Goal: Task Accomplishment & Management: Use online tool/utility

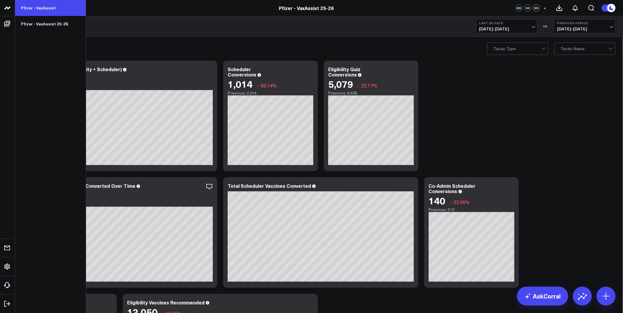
click at [51, 8] on link "Pfizer - VaxAssist" at bounding box center [50, 8] width 71 height 16
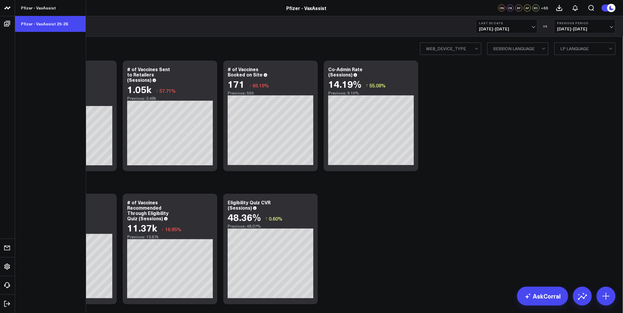
click at [42, 25] on link "Pfizer - VaxAssist 25-26" at bounding box center [50, 24] width 71 height 16
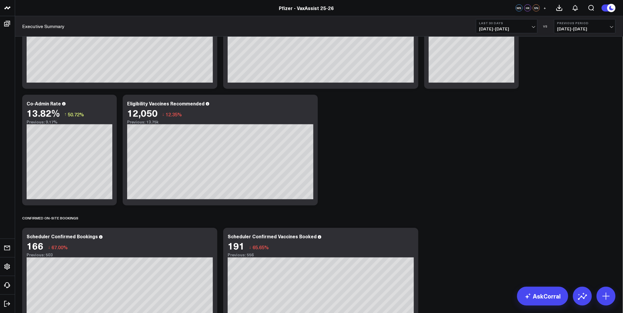
scroll to position [263, 0]
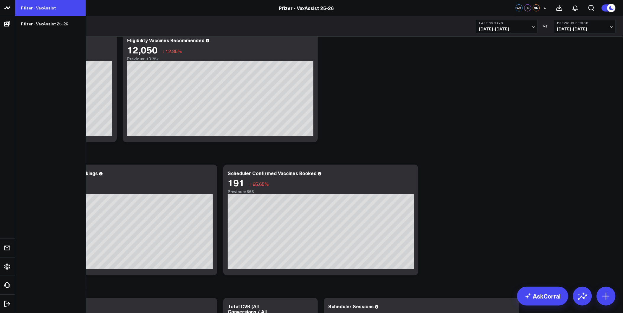
click at [67, 10] on link "Pfizer - VaxAssist" at bounding box center [50, 8] width 71 height 16
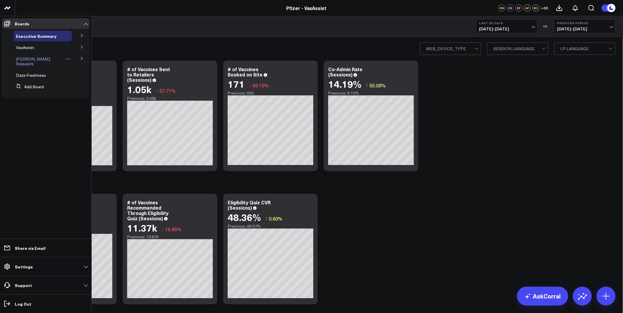
click at [32, 59] on span "Sam Ng Requests" at bounding box center [33, 61] width 34 height 10
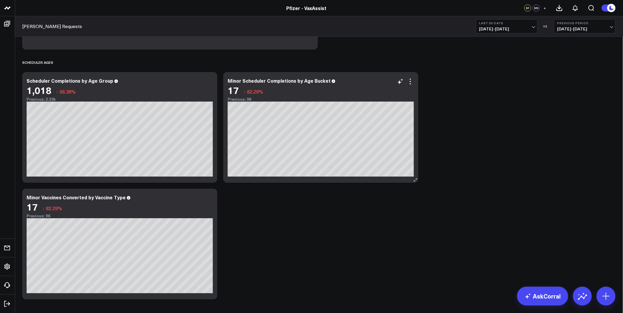
scroll to position [714, 0]
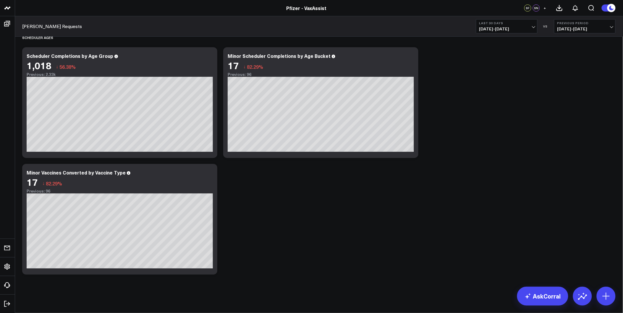
click at [529, 30] on span "07/13/25 - 08/11/25" at bounding box center [506, 29] width 55 height 5
click at [497, 187] on link "Custom Dates" at bounding box center [506, 188] width 61 height 11
select select "7"
select select "2025"
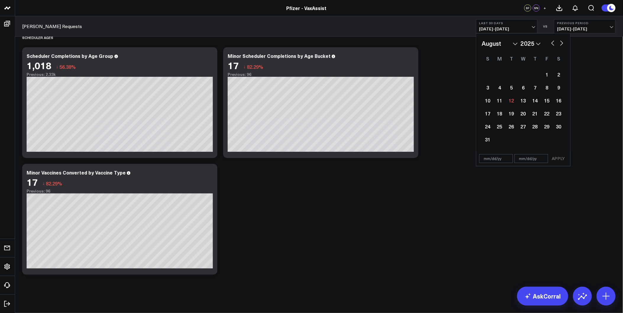
click at [487, 161] on input "text" at bounding box center [496, 158] width 34 height 9
select select "7"
select select "2025"
type input "4/21/25"
select select "3"
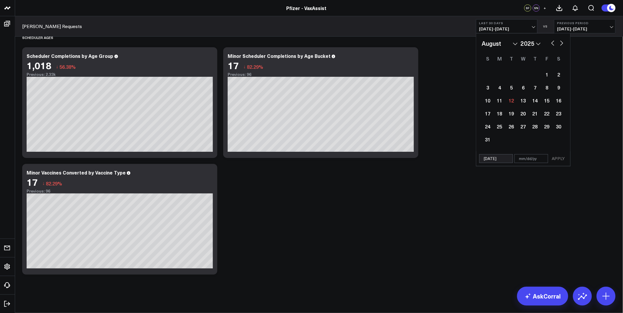
select select "2025"
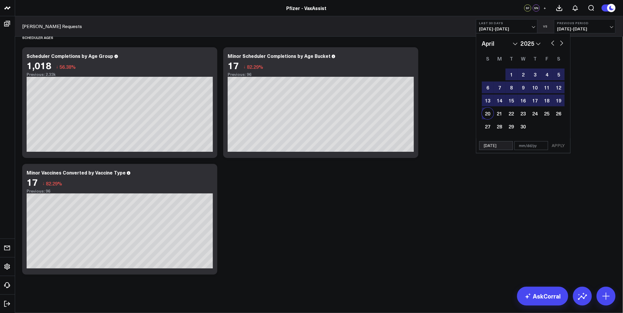
type input "4/21/25"
click at [521, 144] on input "text" at bounding box center [531, 145] width 34 height 9
select select "3"
select select "2025"
type input "8"
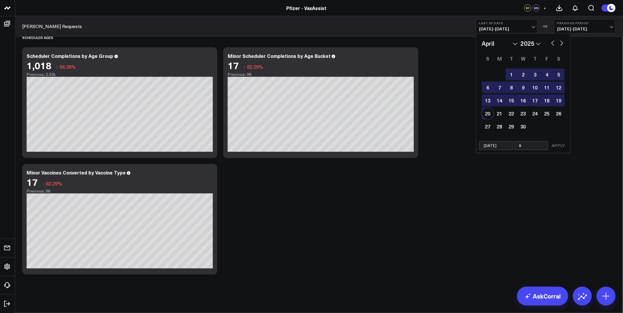
select select "3"
select select "2025"
type input "8/1"
select select "3"
select select "2025"
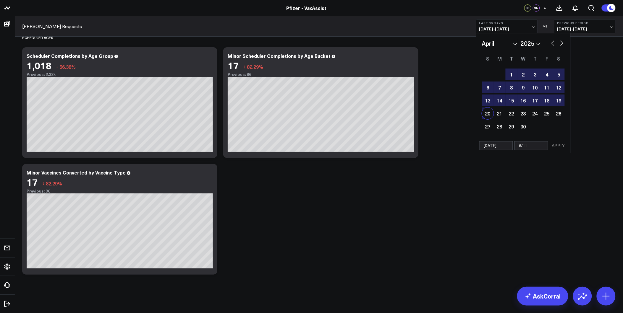
type input "8/11/"
select select "3"
select select "2025"
type input "8/11/25"
select select "3"
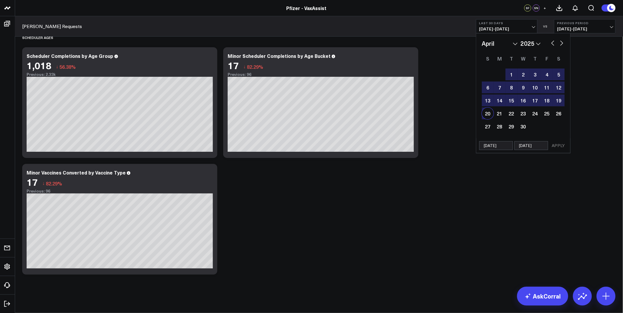
select select "2025"
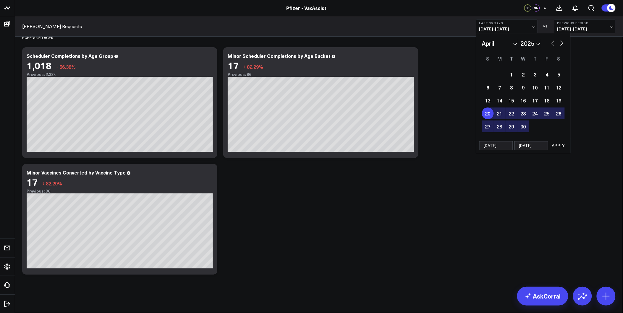
type input "8/11/25"
click at [558, 147] on button "APPLY" at bounding box center [559, 145] width 18 height 9
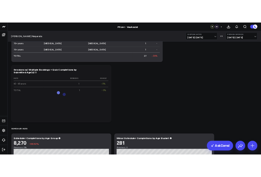
scroll to position [1057, 0]
